Goal: Find specific page/section: Find specific page/section

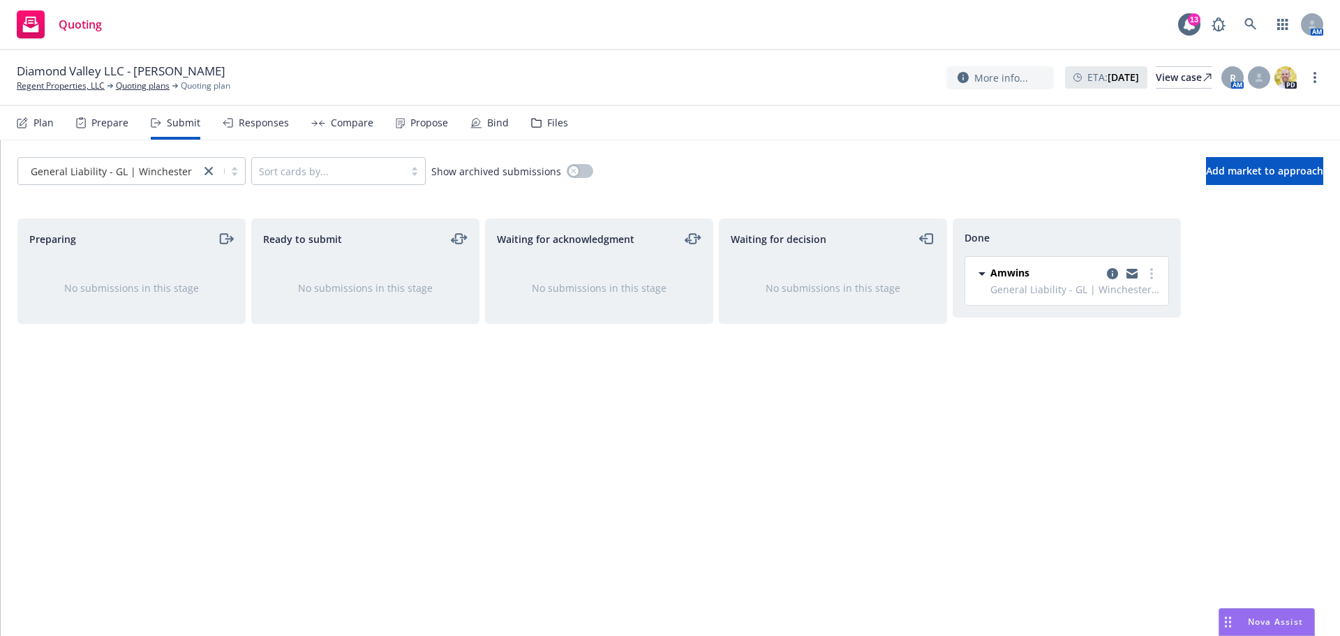
click at [343, 402] on div "Ready to submit No submissions in this stage" at bounding box center [365, 413] width 228 height 388
click at [85, 85] on link "Regent Properties, LLC" at bounding box center [61, 86] width 88 height 13
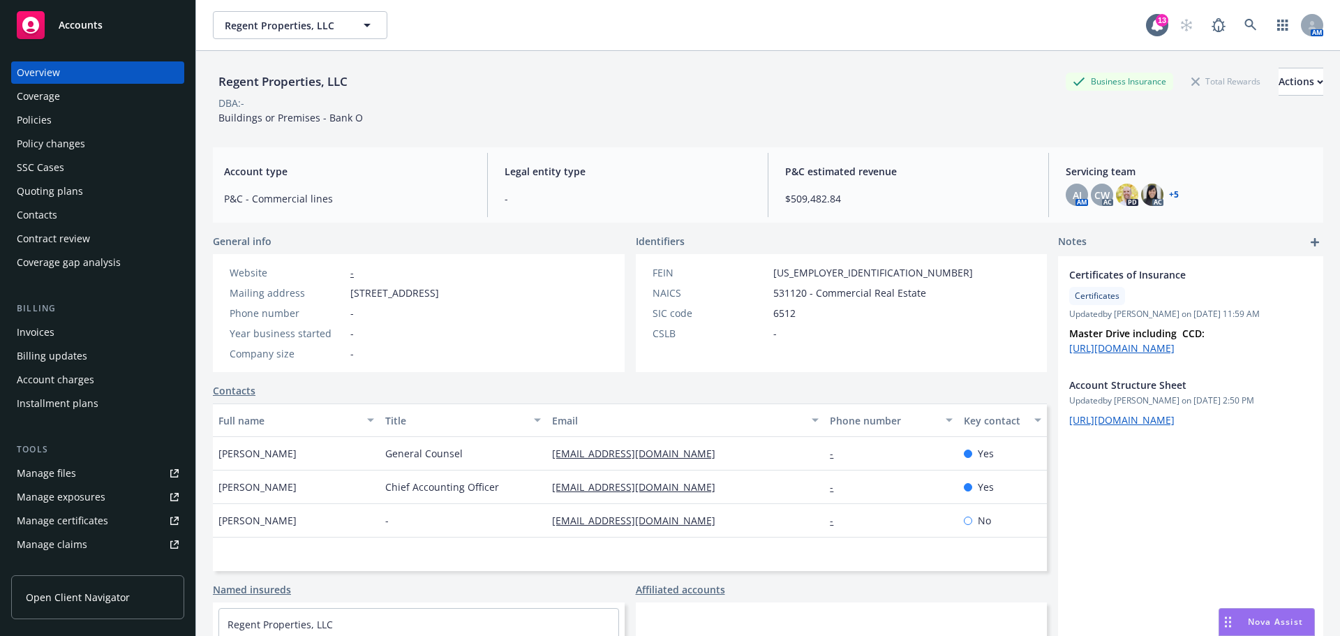
click at [56, 193] on div "Quoting plans" at bounding box center [50, 191] width 66 height 22
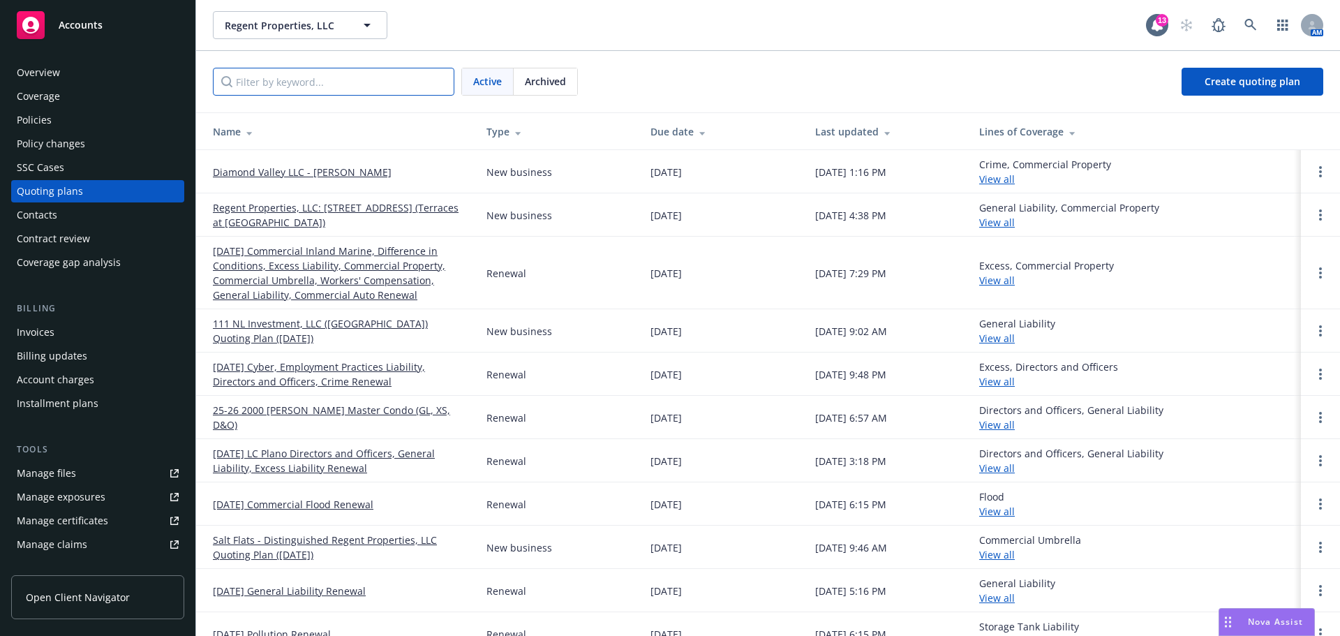
click at [334, 82] on input "Filter by keyword..." at bounding box center [334, 82] width 242 height 28
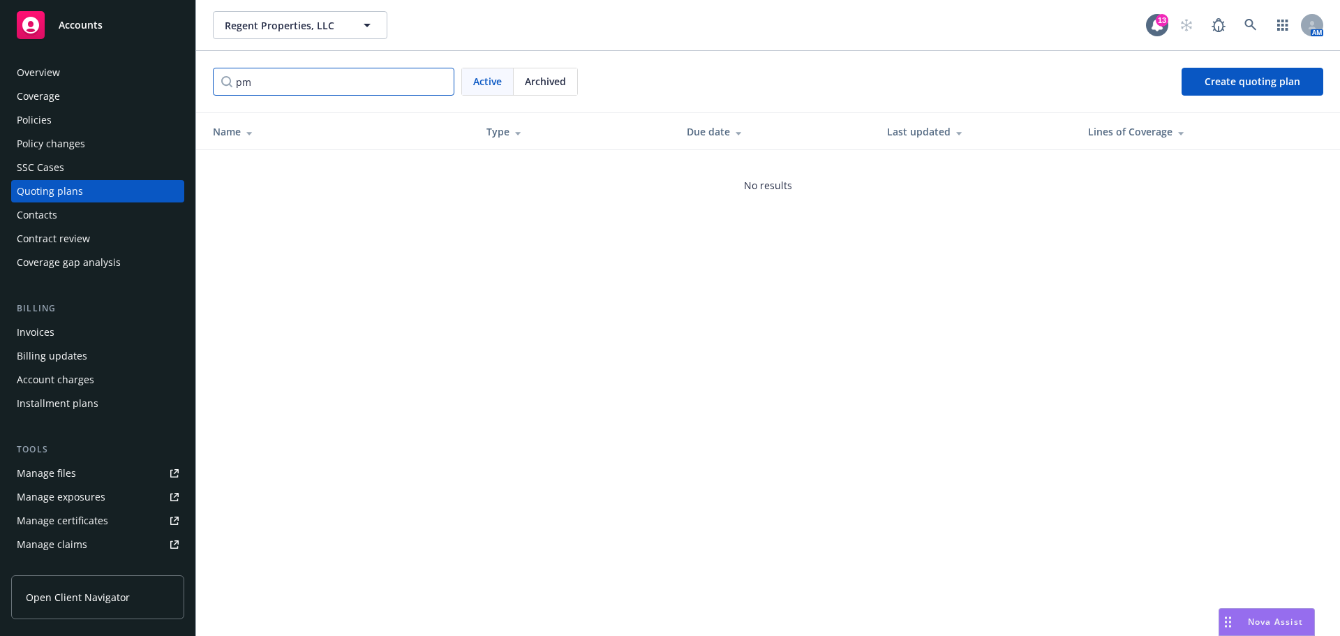
type input "p"
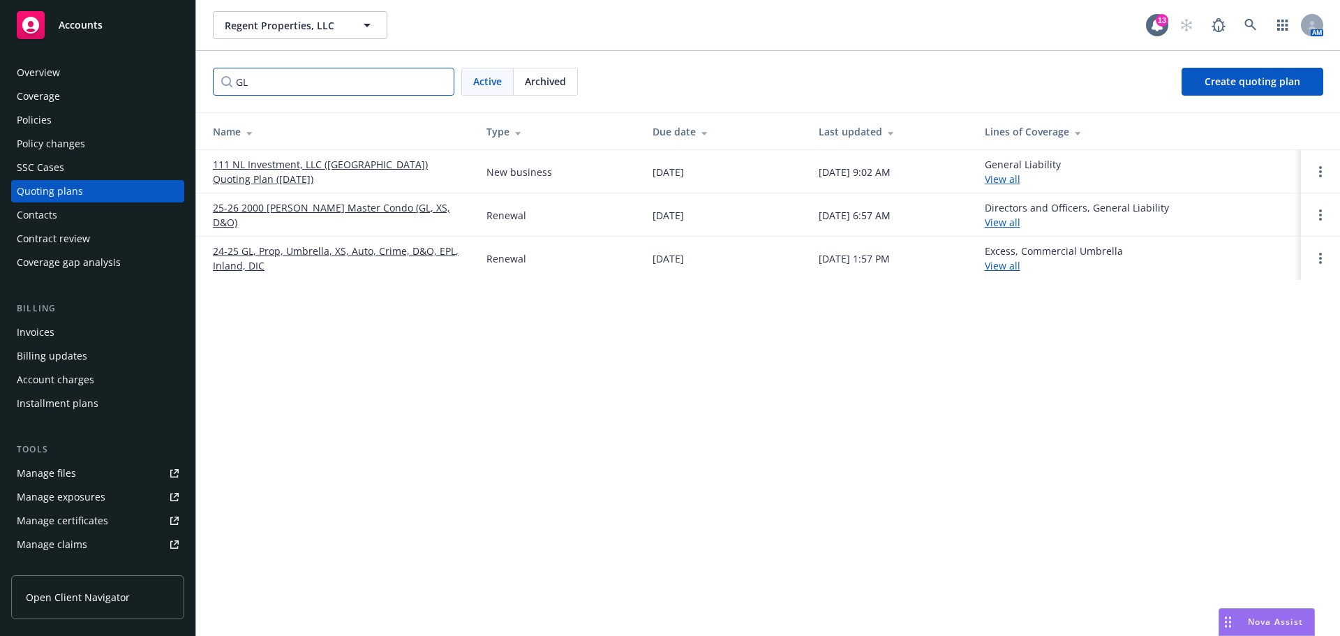
type input "GL"
click at [268, 27] on span "Regent Properties, LLC" at bounding box center [285, 25] width 121 height 15
type input "regent"
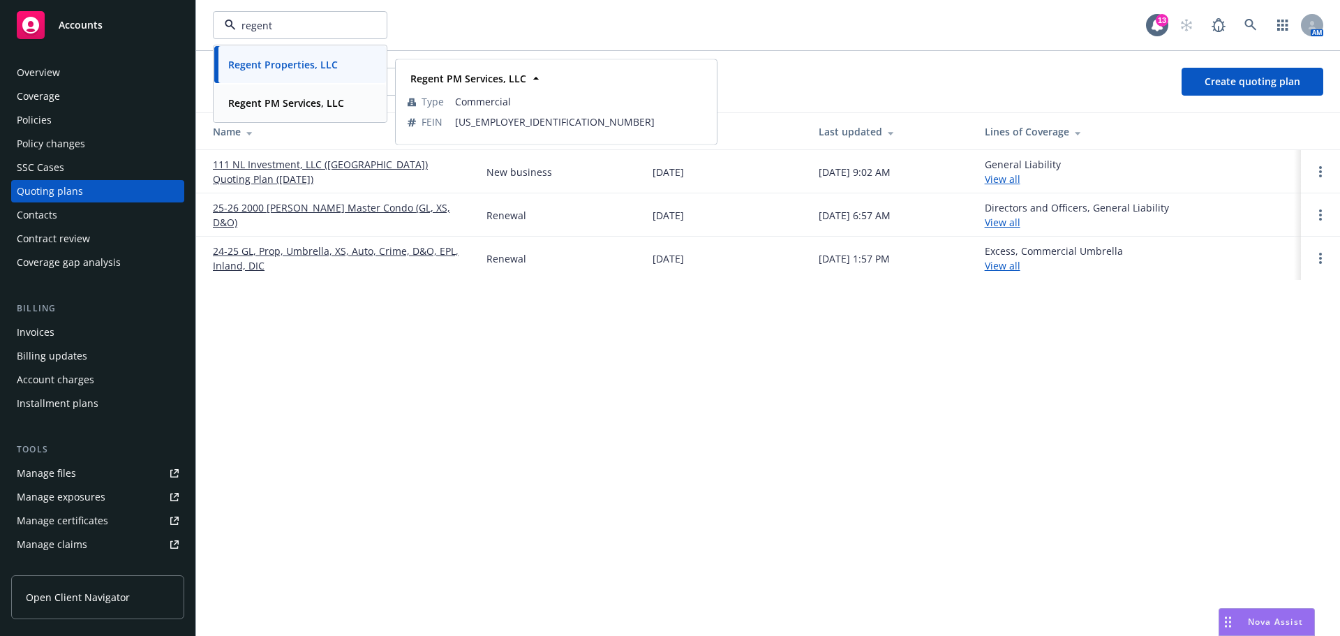
click at [290, 105] on strong "Regent PM Services, LLC" at bounding box center [286, 102] width 116 height 13
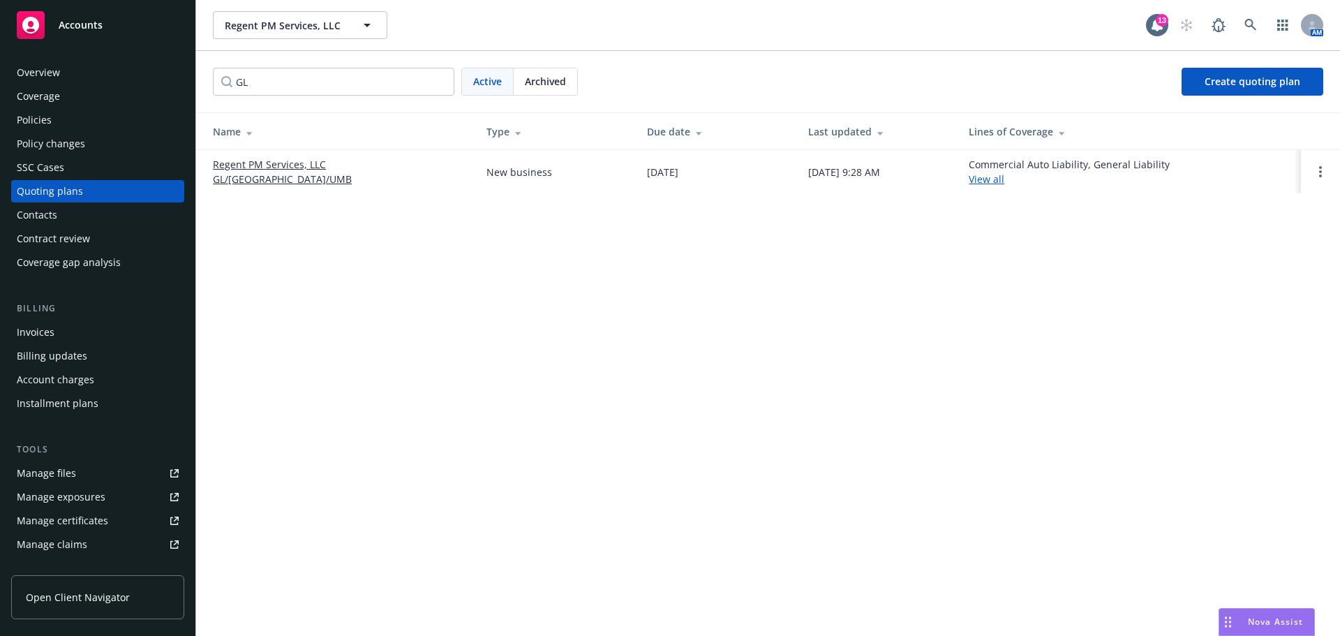
click at [389, 172] on link "Regent PM Services, LLC GL/HNOA/UMB" at bounding box center [338, 171] width 251 height 29
